Goal: Information Seeking & Learning: Find specific fact

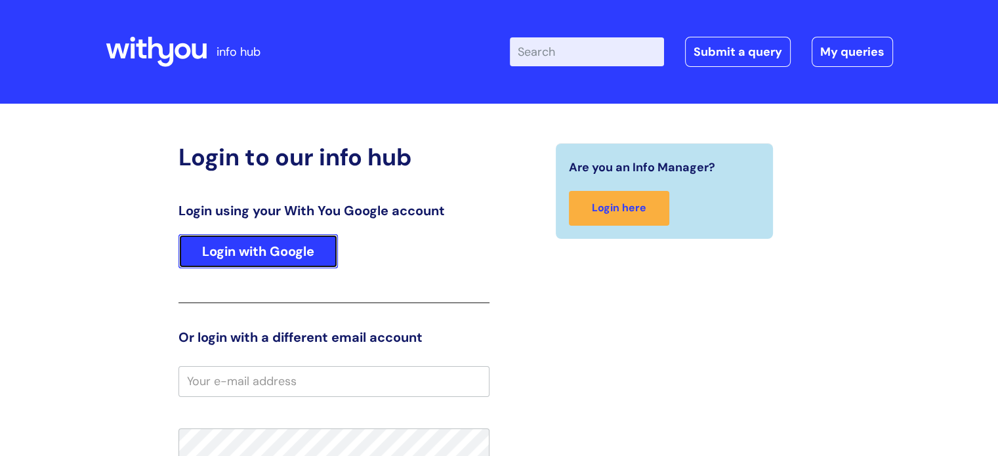
click at [210, 241] on link "Login with Google" at bounding box center [258, 251] width 159 height 34
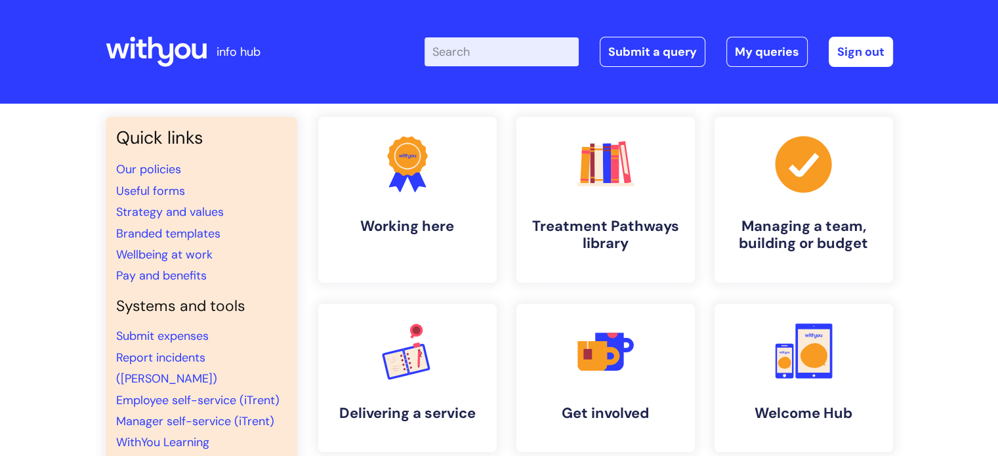
click at [493, 47] on input "Enter your search term here..." at bounding box center [502, 51] width 154 height 29
type input "blue light card"
click button "Search" at bounding box center [0, 0] width 0 height 0
